Goal: Contribute content

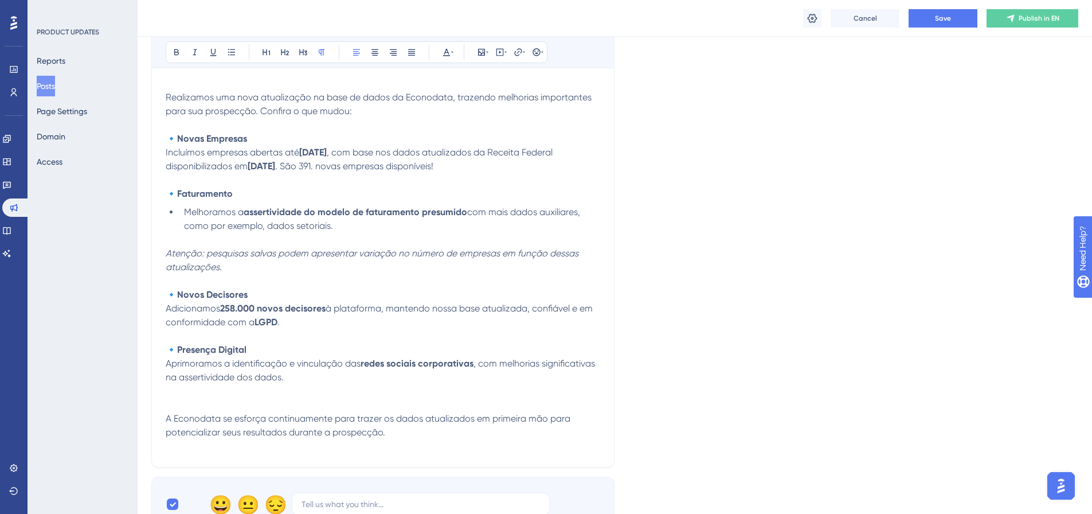
drag, startPoint x: 340, startPoint y: 165, endPoint x: 447, endPoint y: 221, distance: 121.1
click at [340, 166] on span ". São 391. novas empresas disponíveis!" at bounding box center [354, 166] width 158 height 11
drag, startPoint x: 204, startPoint y: 252, endPoint x: 167, endPoint y: 252, distance: 36.7
click at [167, 252] on em "Atenção: pesquisas salvas podem apresentar variação no número de empresas em fu…" at bounding box center [373, 260] width 415 height 25
click at [452, 53] on icon at bounding box center [452, 52] width 2 height 9
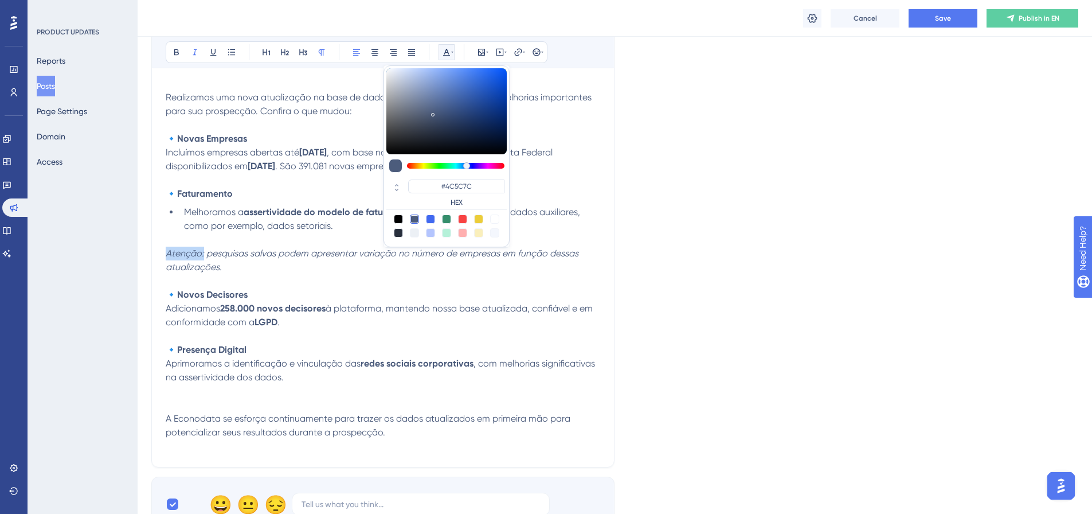
click at [431, 220] on div at bounding box center [430, 218] width 9 height 9
type input "#4169F0"
click at [304, 263] on p "Atenção: pesquisas salvas podem apresentar variação no número de empresas em fu…" at bounding box center [383, 261] width 435 height 28
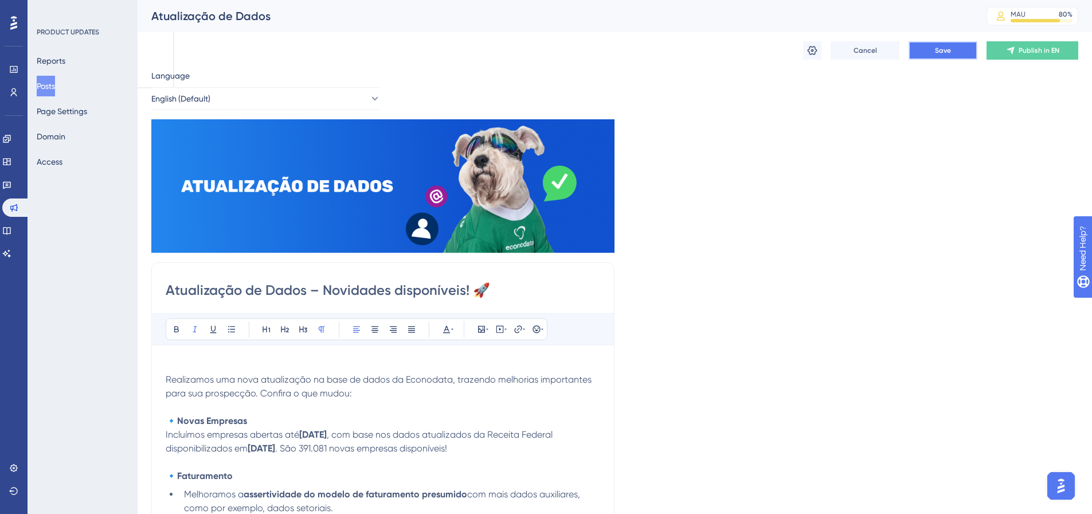
click at [947, 49] on span "Save" at bounding box center [943, 50] width 16 height 9
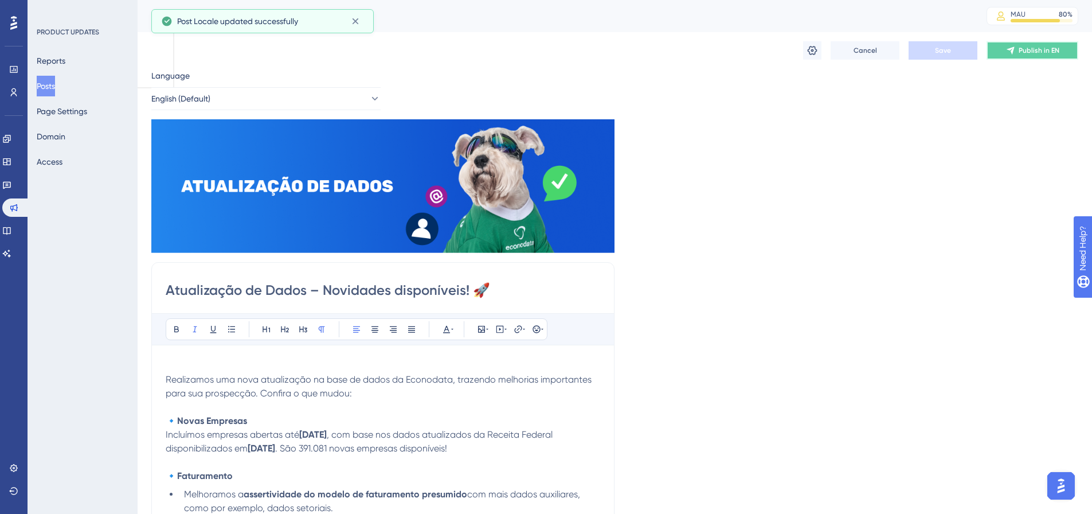
click at [1046, 46] on span "Publish in EN" at bounding box center [1039, 50] width 41 height 9
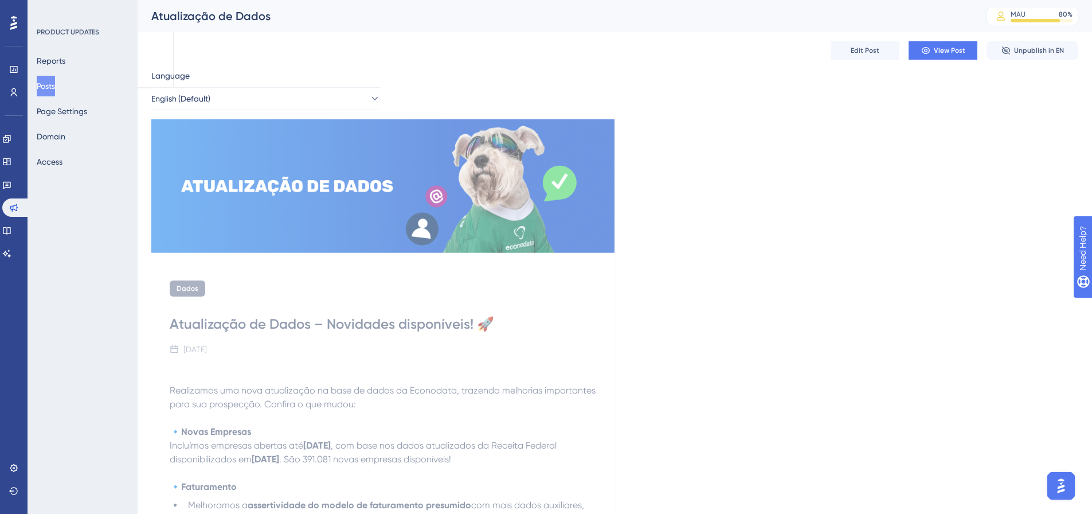
click at [45, 81] on button "Posts" at bounding box center [46, 86] width 18 height 21
